Goal: Navigation & Orientation: Find specific page/section

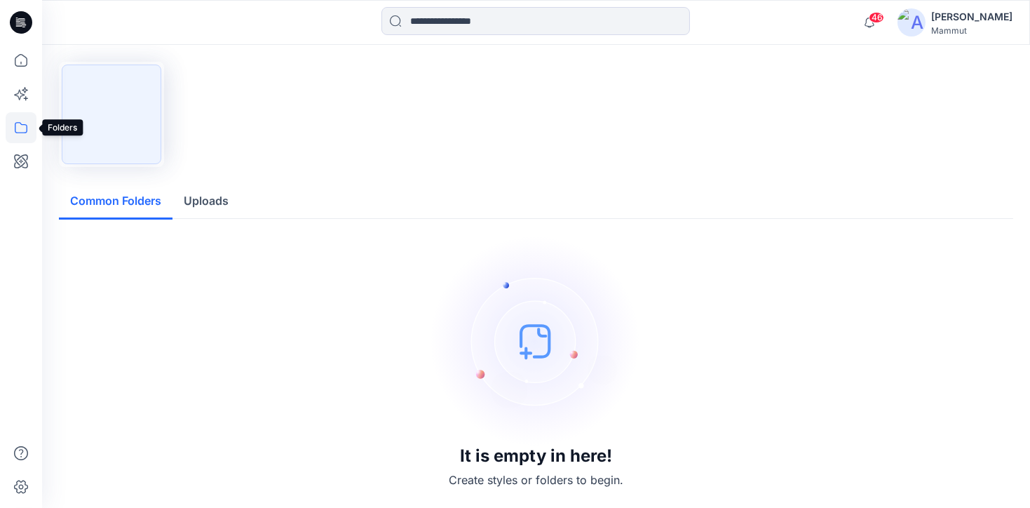
click at [23, 126] on icon at bounding box center [21, 127] width 31 height 31
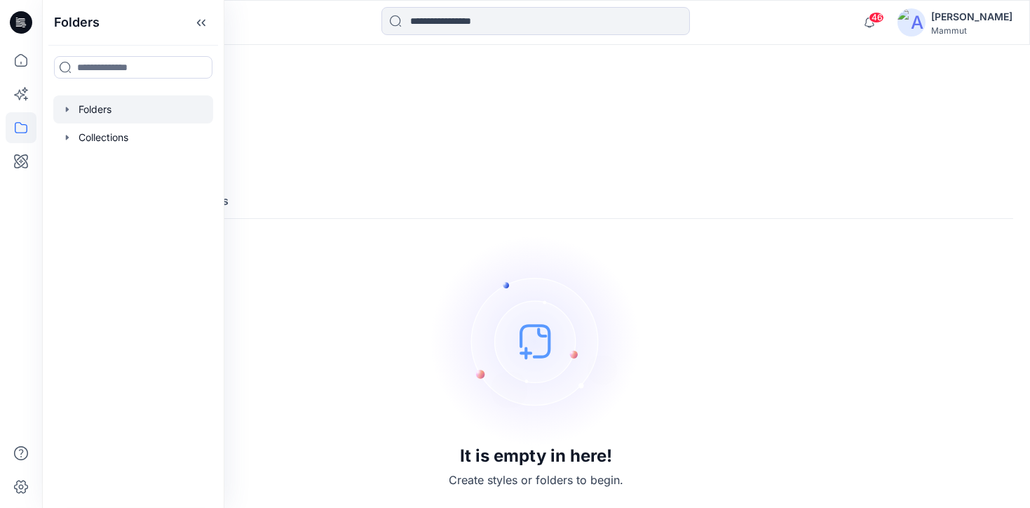
click at [97, 113] on div at bounding box center [133, 109] width 160 height 28
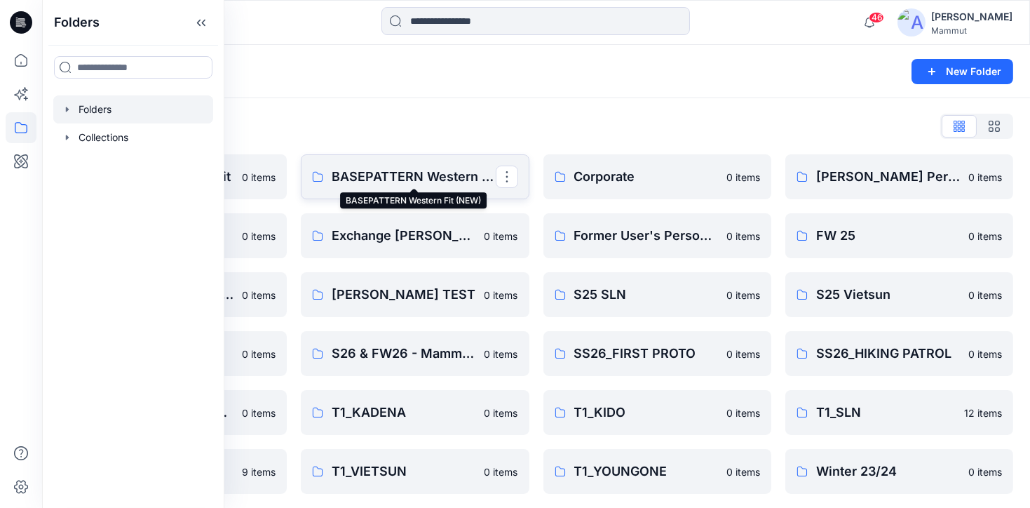
click at [447, 175] on p "BASEPATTERN Western Fit (NEW)" at bounding box center [413, 177] width 163 height 20
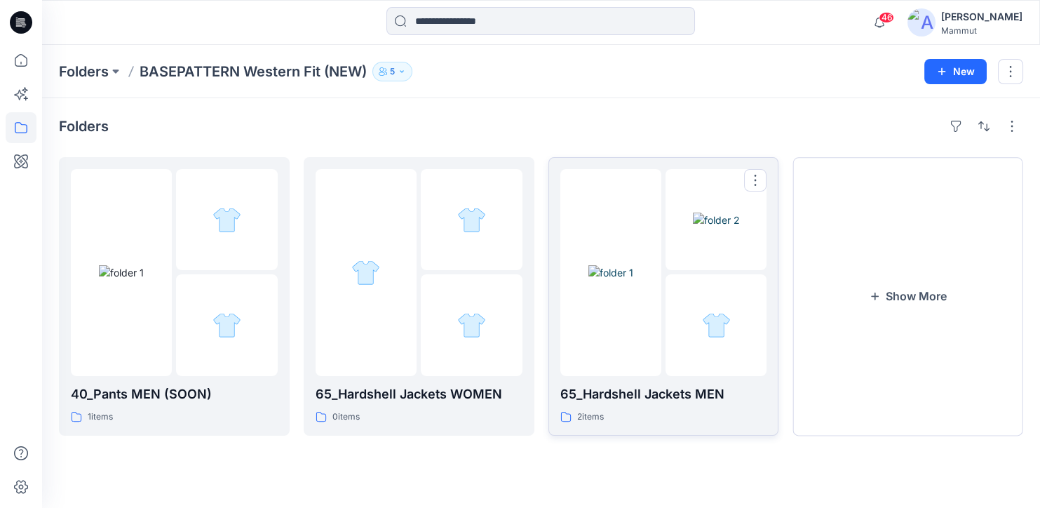
click at [708, 227] on img at bounding box center [716, 219] width 47 height 15
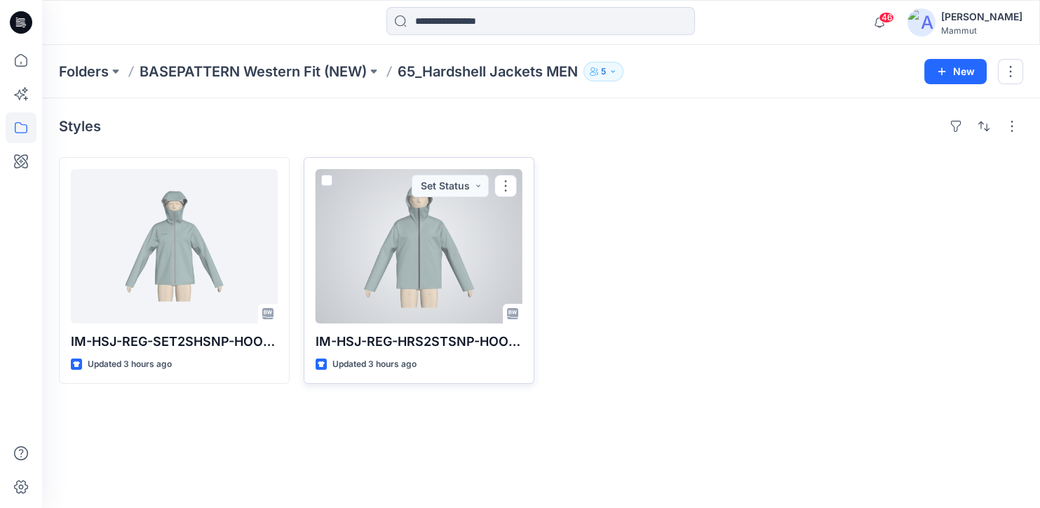
click at [424, 317] on div at bounding box center [418, 246] width 207 height 154
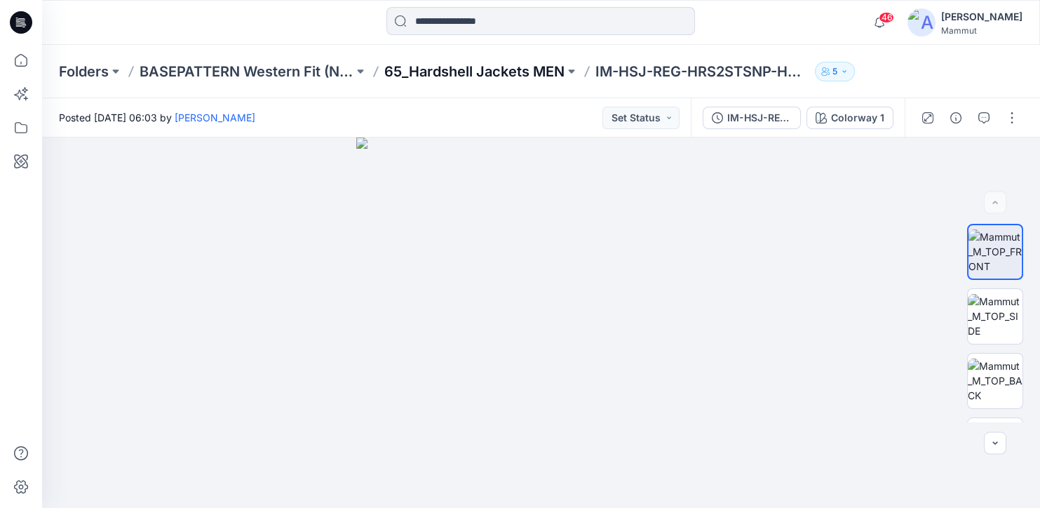
click at [499, 74] on p "65_Hardshell Jackets MEN" at bounding box center [474, 72] width 180 height 20
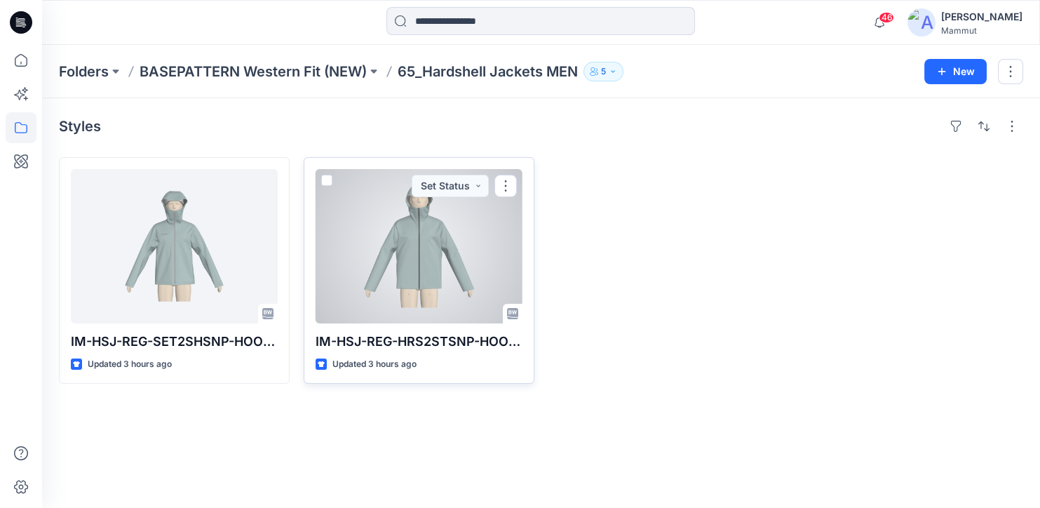
click at [421, 272] on div at bounding box center [418, 246] width 207 height 154
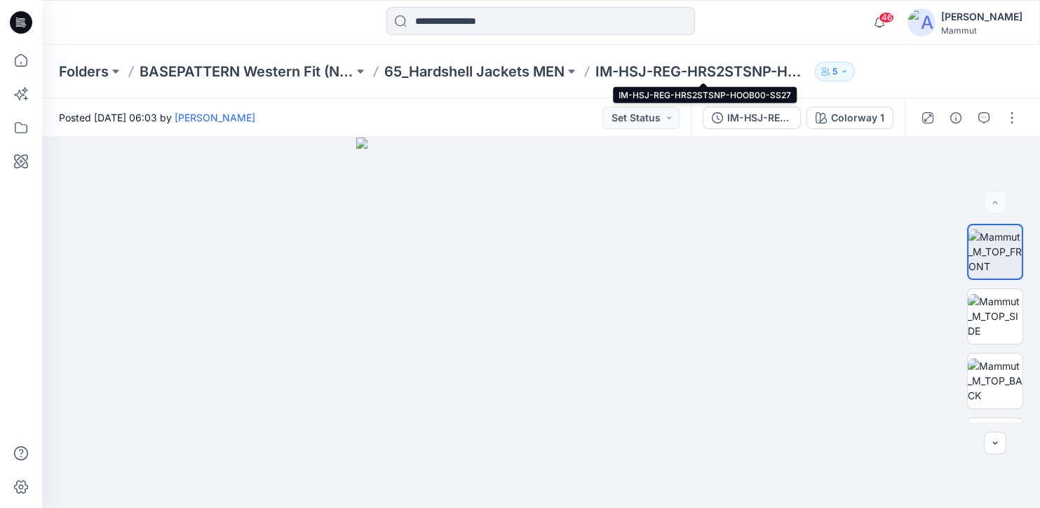
click at [729, 73] on p "IM-HSJ-REG-HRS2STSNP-HOOB00-SS27" at bounding box center [702, 72] width 214 height 20
